Goal: Find specific page/section: Find specific page/section

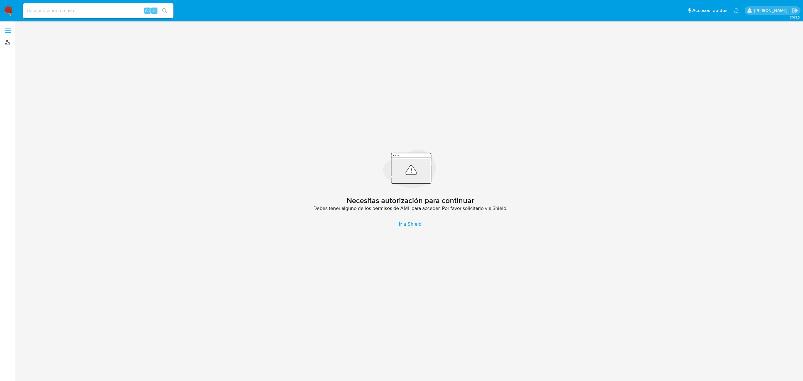
click at [3, 42] on link "Buscador de personas" at bounding box center [37, 42] width 75 height 10
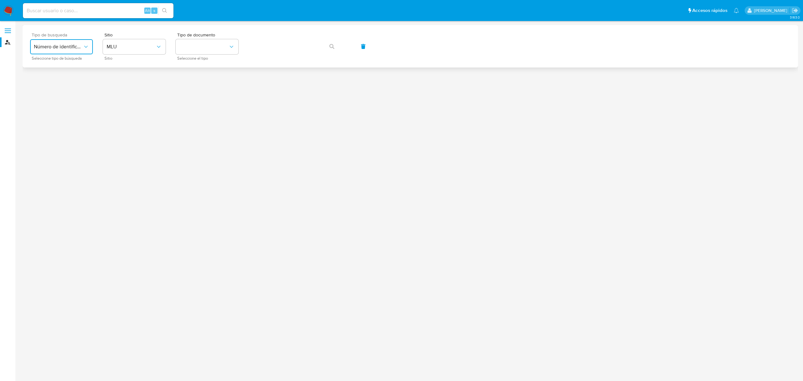
click at [73, 46] on span "Número de identificación" at bounding box center [58, 47] width 49 height 6
click at [75, 85] on div "User ID" at bounding box center [59, 84] width 51 height 15
click at [325, 48] on button "button" at bounding box center [331, 46] width 21 height 15
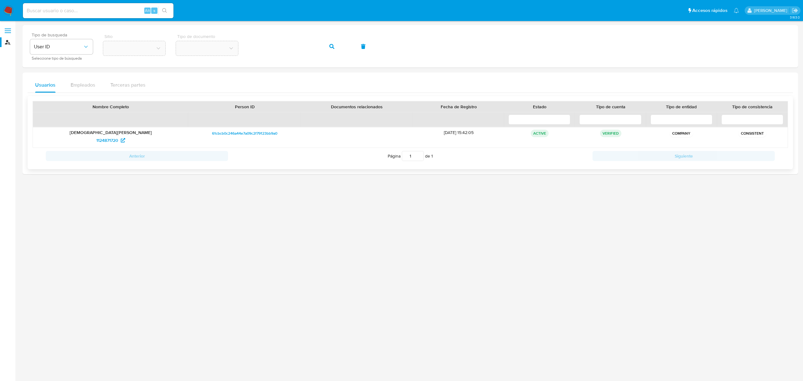
drag, startPoint x: 440, startPoint y: 132, endPoint x: 460, endPoint y: 132, distance: 20.1
click at [460, 132] on div "16/05/2022 15:42:05" at bounding box center [459, 137] width 92 height 20
click at [475, 132] on div "16/05/2022 15:42:05" at bounding box center [459, 137] width 92 height 20
click at [115, 140] on span "1124871720" at bounding box center [107, 140] width 22 height 10
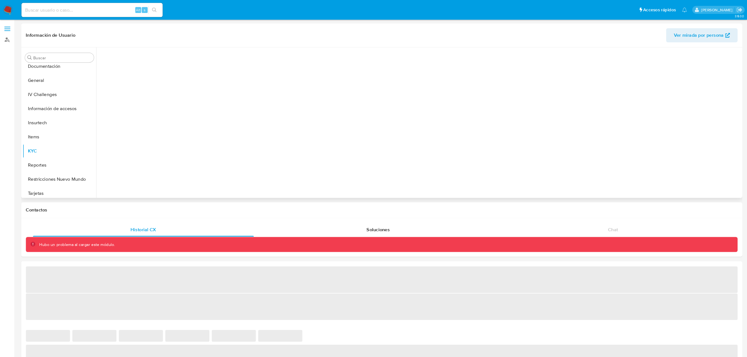
scroll to position [159, 0]
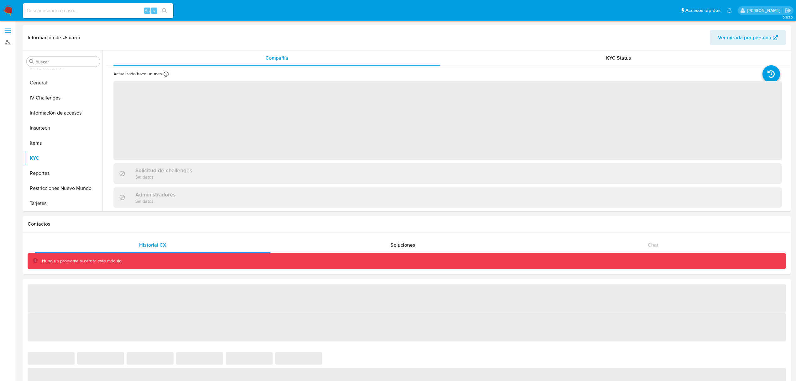
select select "10"
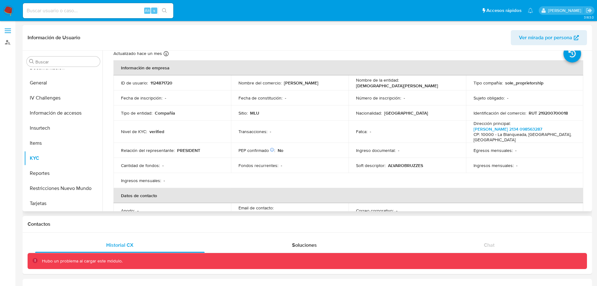
scroll to position [31, 0]
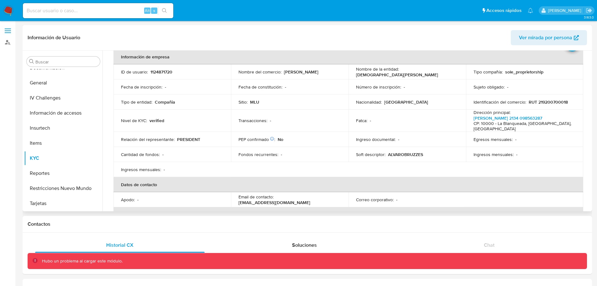
click at [256, 169] on table "Información de empresa ID de usuario : 1124871720 Nombre del comercio : [PERSON…" at bounding box center [349, 169] width 470 height 240
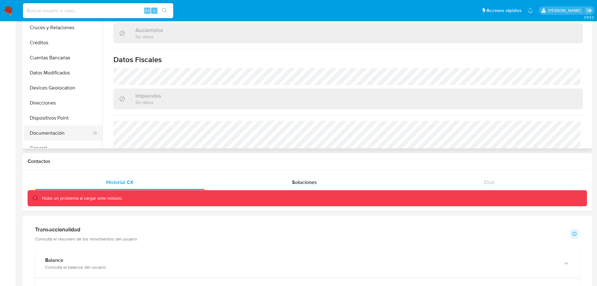
click at [54, 133] on button "Documentación" at bounding box center [60, 132] width 73 height 15
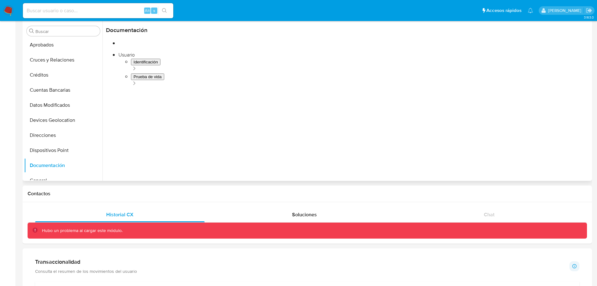
scroll to position [0, 0]
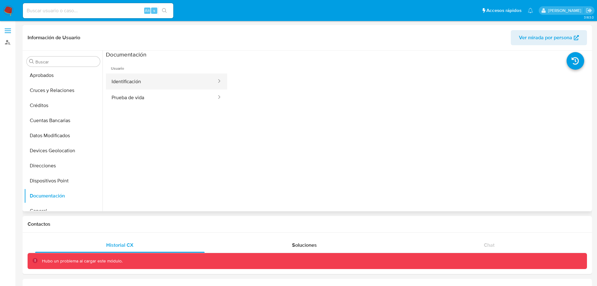
click at [188, 77] on button "Identificación" at bounding box center [161, 81] width 111 height 16
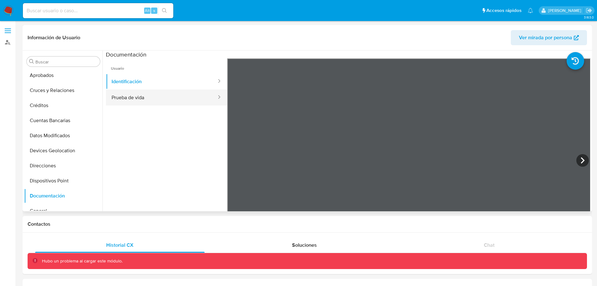
click at [131, 95] on button "Prueba de vida" at bounding box center [161, 97] width 111 height 16
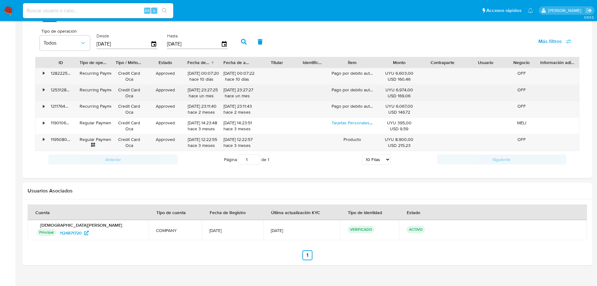
scroll to position [376, 0]
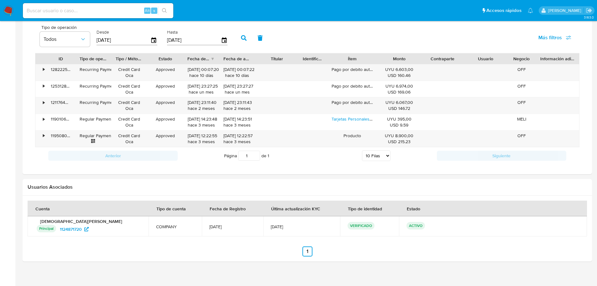
drag, startPoint x: 282, startPoint y: 226, endPoint x: 256, endPoint y: 227, distance: 25.7
click at [263, 227] on td "[DATE]" at bounding box center [301, 226] width 77 height 20
click at [297, 226] on span "[DATE]" at bounding box center [302, 227] width 62 height 6
